Goal: Browse casually: Explore the website without a specific task or goal

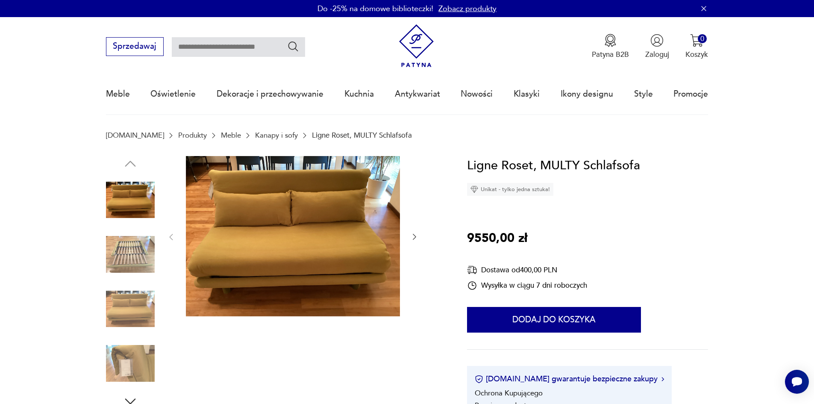
click at [326, 235] on img at bounding box center [293, 236] width 214 height 161
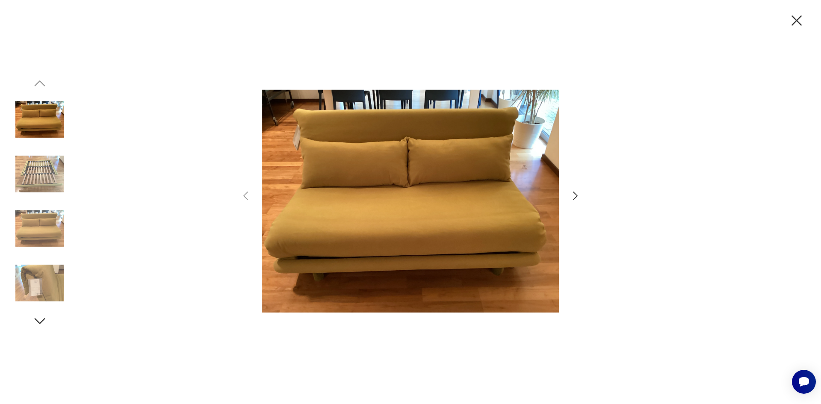
click at [577, 192] on icon "button" at bounding box center [575, 196] width 12 height 12
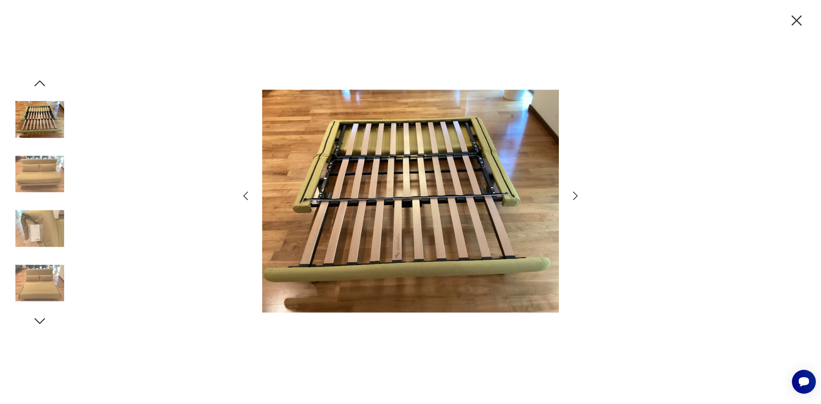
click at [573, 192] on icon "button" at bounding box center [575, 196] width 12 height 12
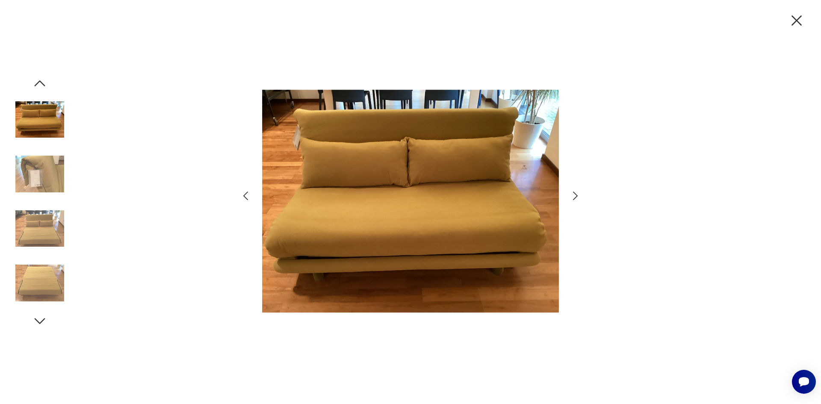
click at [573, 192] on icon "button" at bounding box center [575, 196] width 12 height 12
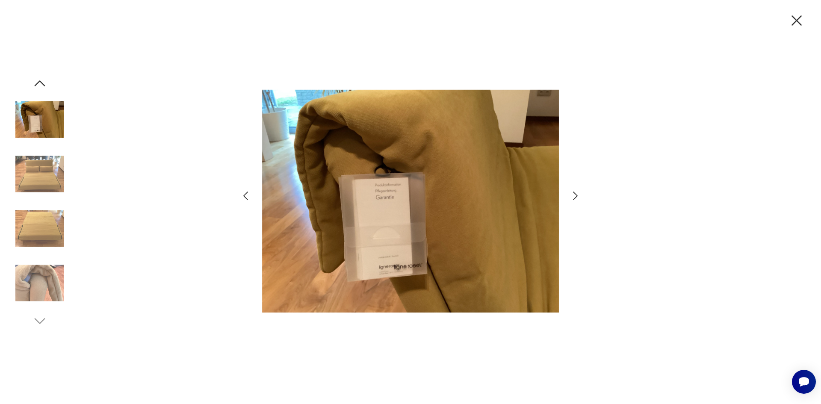
click at [573, 192] on icon "button" at bounding box center [575, 196] width 12 height 12
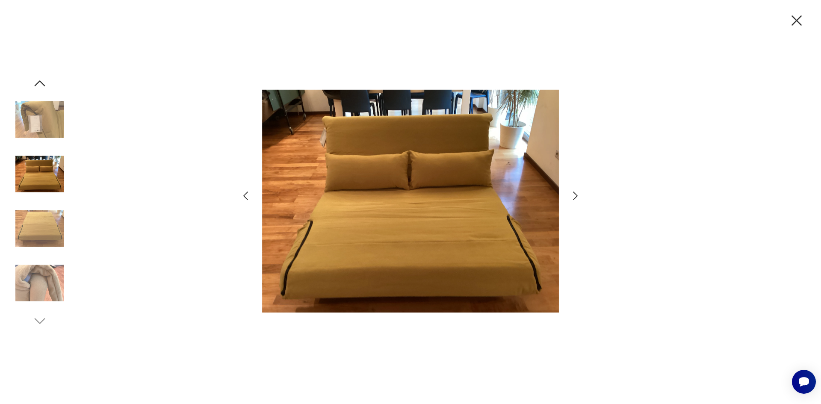
click at [573, 192] on icon "button" at bounding box center [575, 196] width 12 height 12
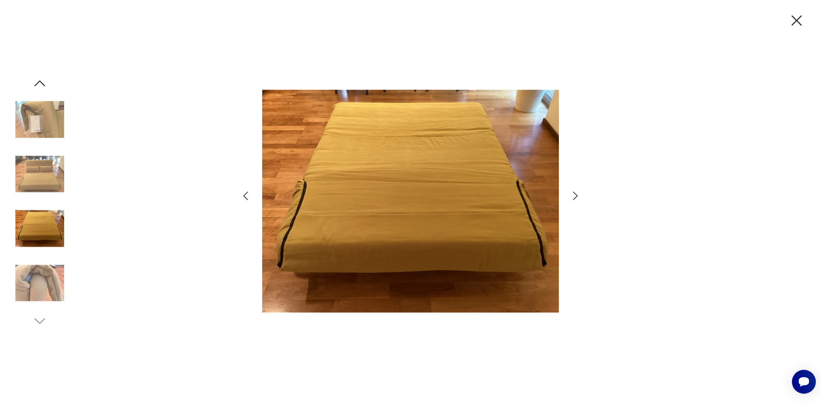
click at [577, 195] on icon "button" at bounding box center [575, 195] width 5 height 9
